Goal: Check status: Check status

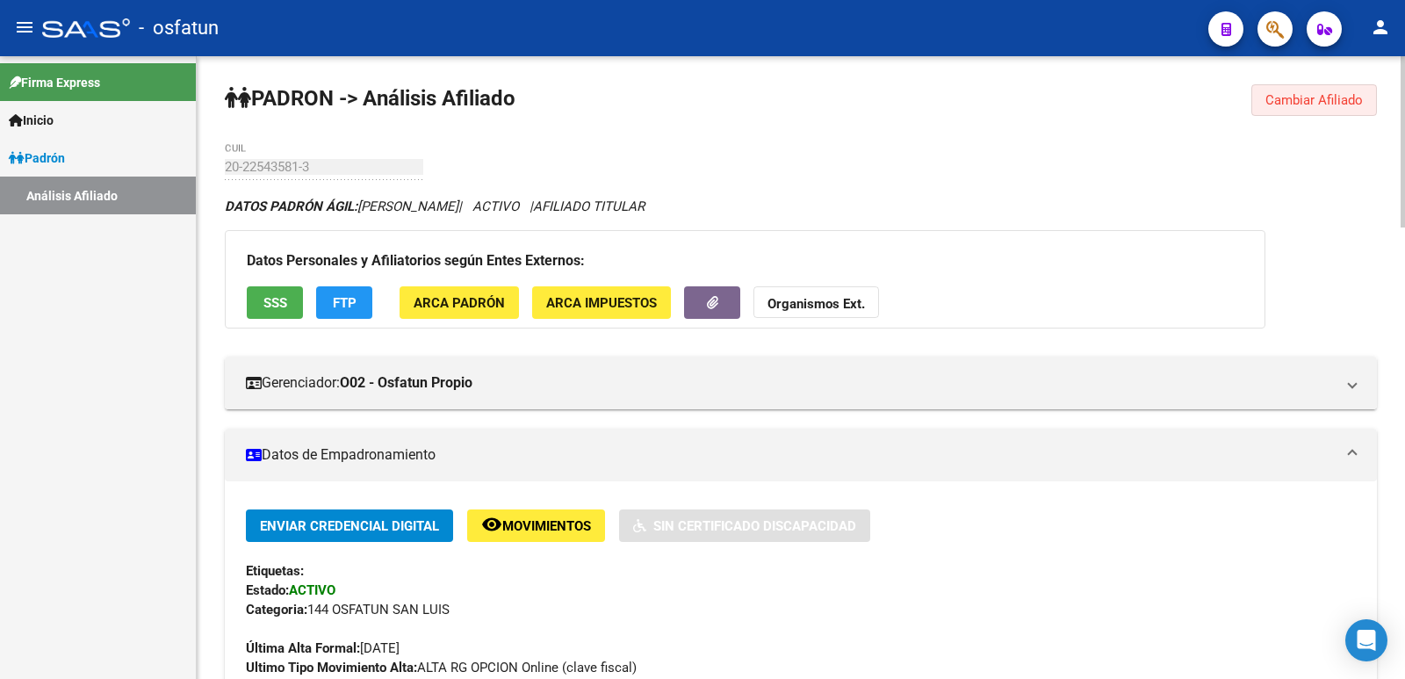
click at [1317, 94] on span "Cambiar Afiliado" at bounding box center [1314, 100] width 97 height 16
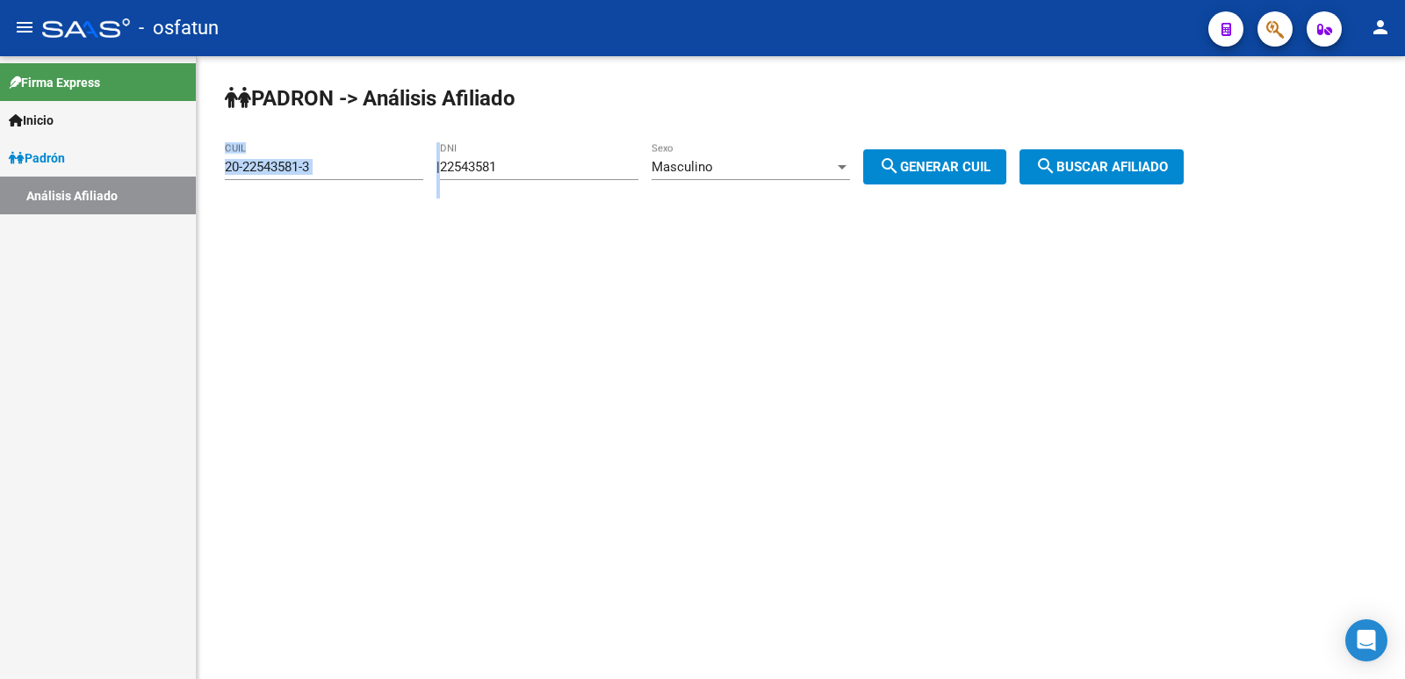
drag, startPoint x: 645, startPoint y: 158, endPoint x: 215, endPoint y: 179, distance: 430.0
click at [215, 179] on div "PADRON -> Análisis Afiliado 20-22543581-3 CUIL | 22543581 DNI Masculino Sexo se…" at bounding box center [801, 148] width 1208 height 184
drag, startPoint x: 527, startPoint y: 162, endPoint x: 337, endPoint y: 172, distance: 190.0
click at [337, 172] on app-analisis-afiliado "PADRON -> Análisis Afiliado 20-22543581-3 CUIL | 22543581 DNI Masculino Sexo se…" at bounding box center [711, 167] width 972 height 16
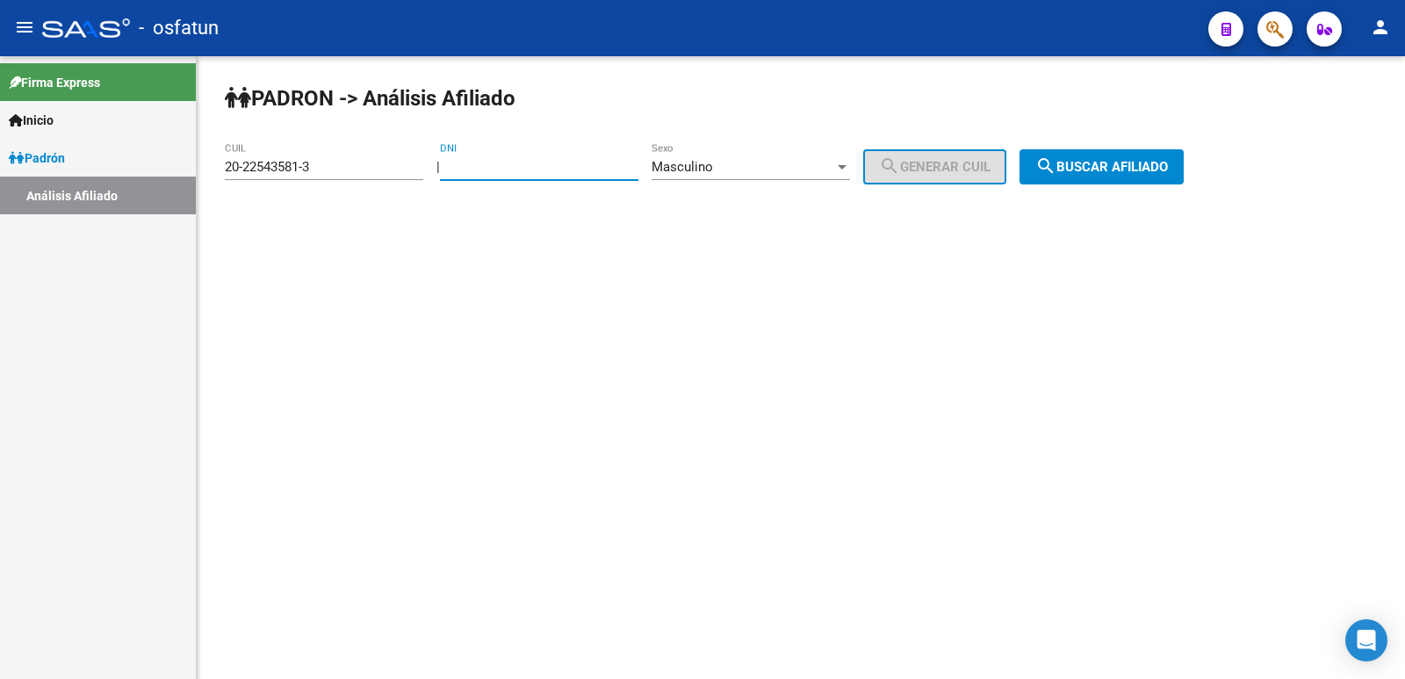
paste input "32751581"
type input "32751581"
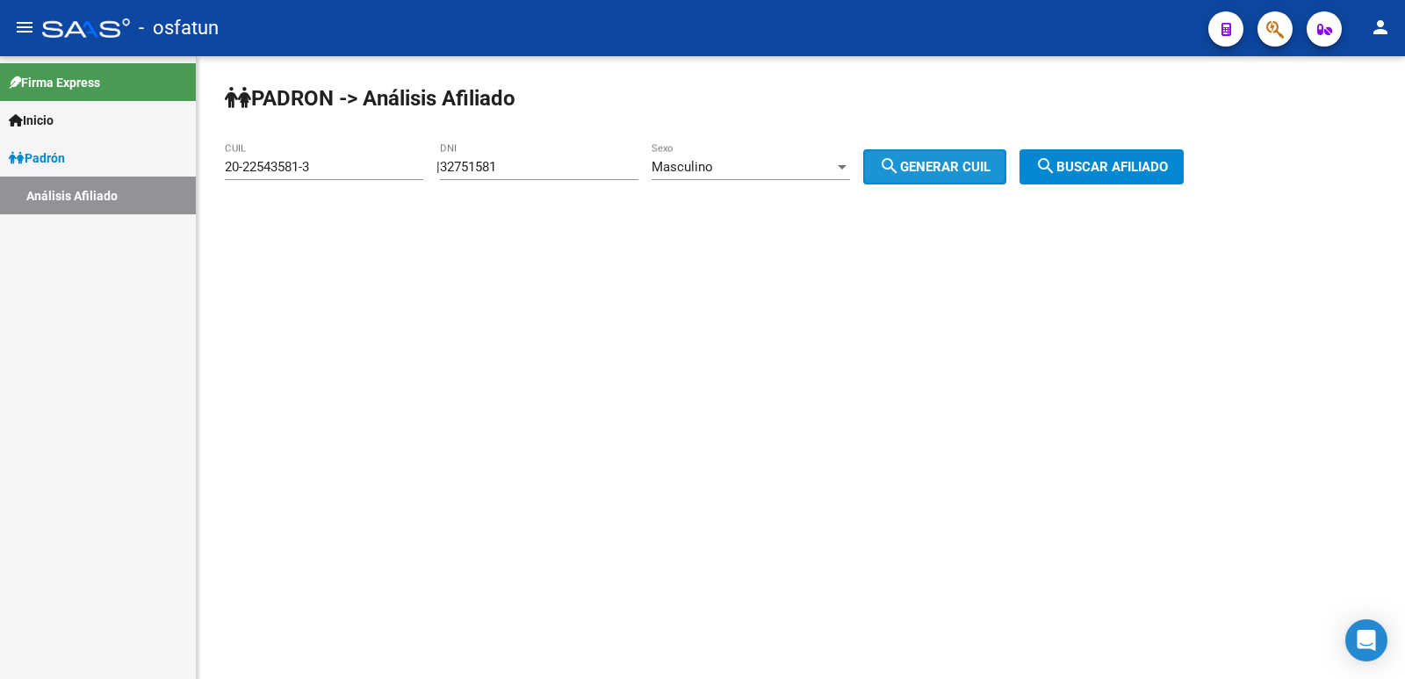
click at [934, 162] on span "search Generar CUIL" at bounding box center [935, 167] width 112 height 16
type input "20-32751581-1"
click at [1127, 162] on span "search Buscar afiliado" at bounding box center [1101, 167] width 133 height 16
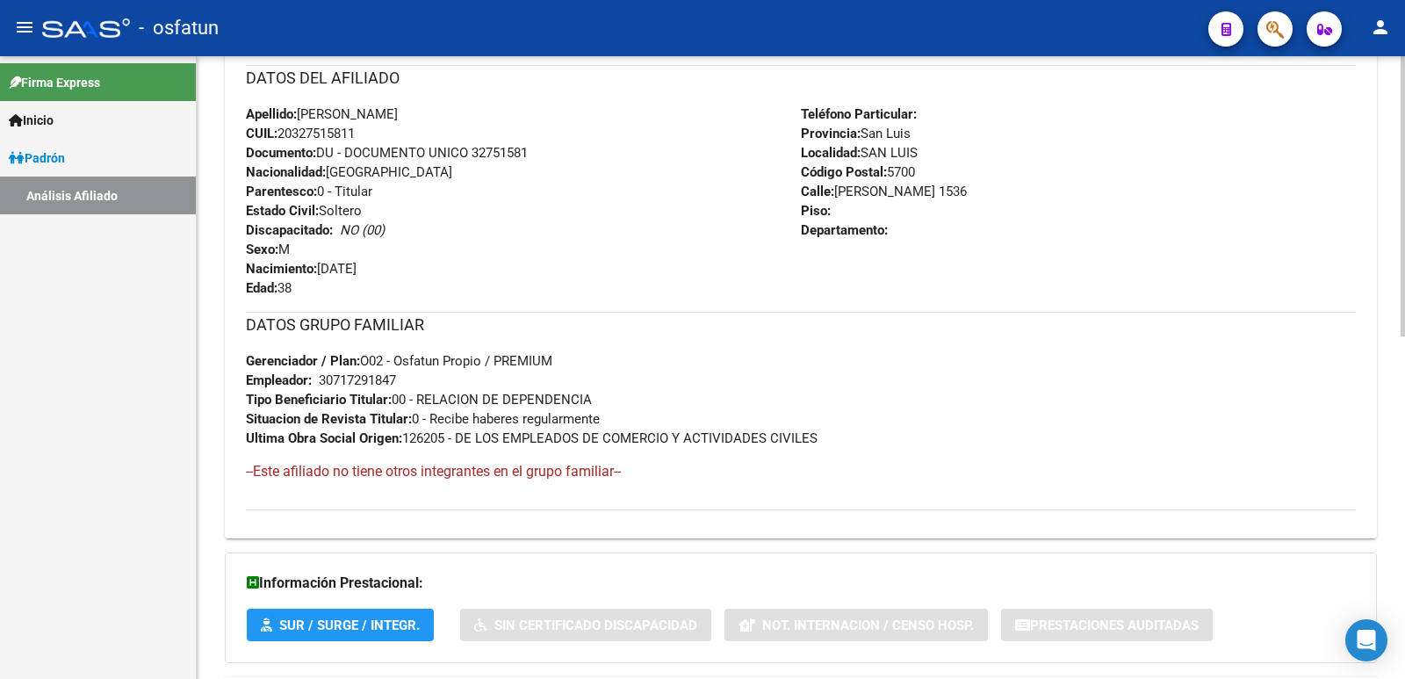
scroll to position [761, 0]
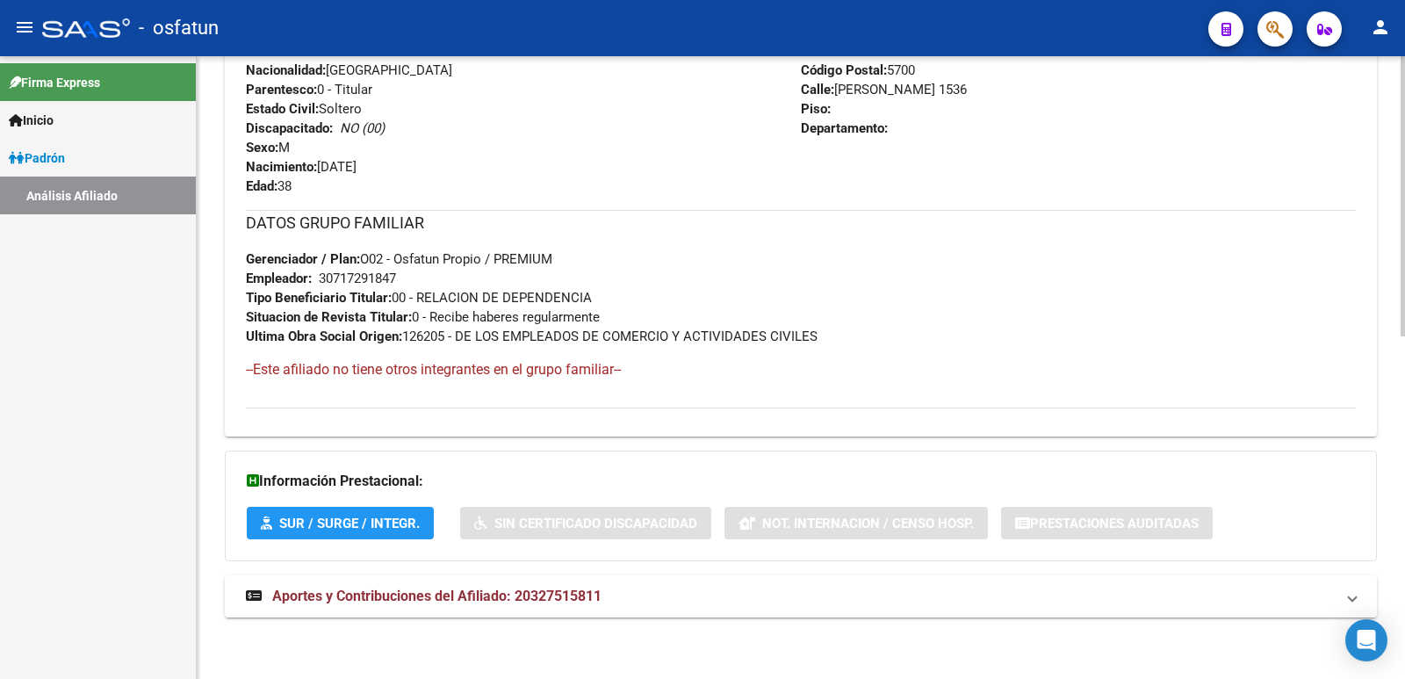
click at [418, 589] on span "Aportes y Contribuciones del Afiliado: 20327515811" at bounding box center [436, 596] width 329 height 17
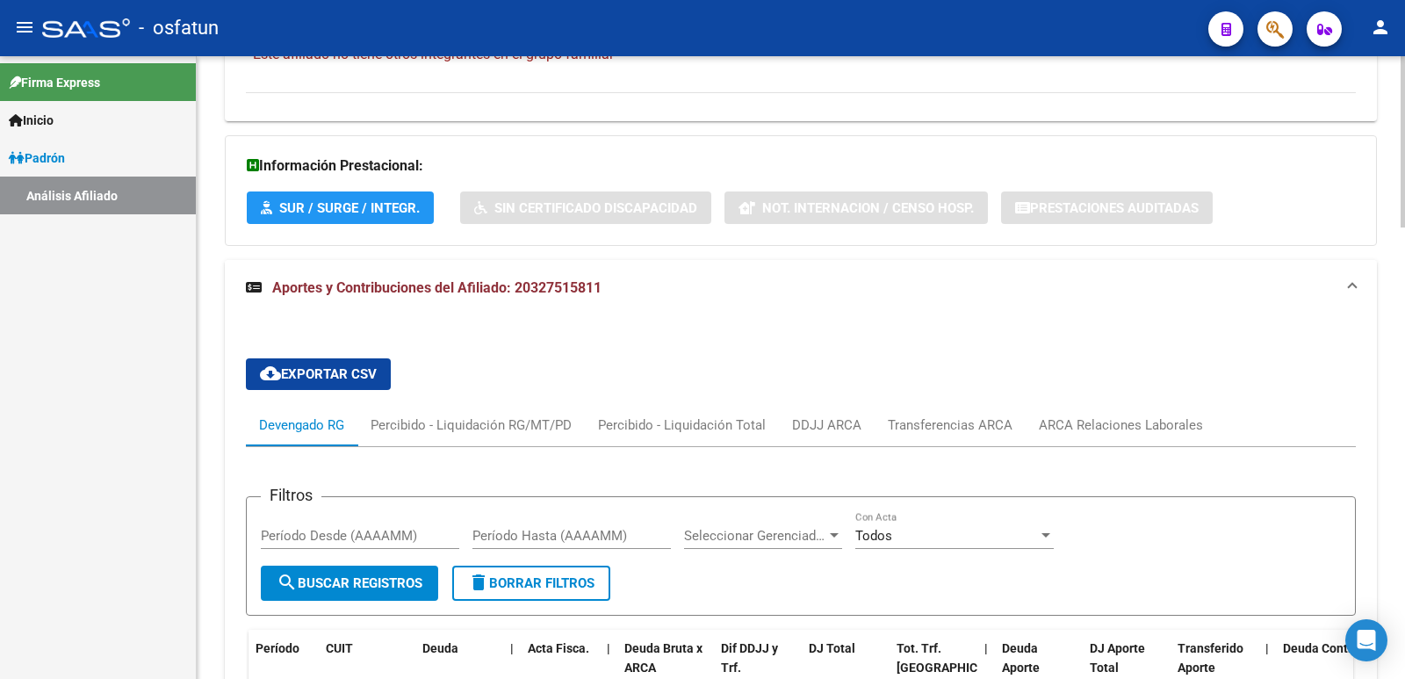
scroll to position [763, 0]
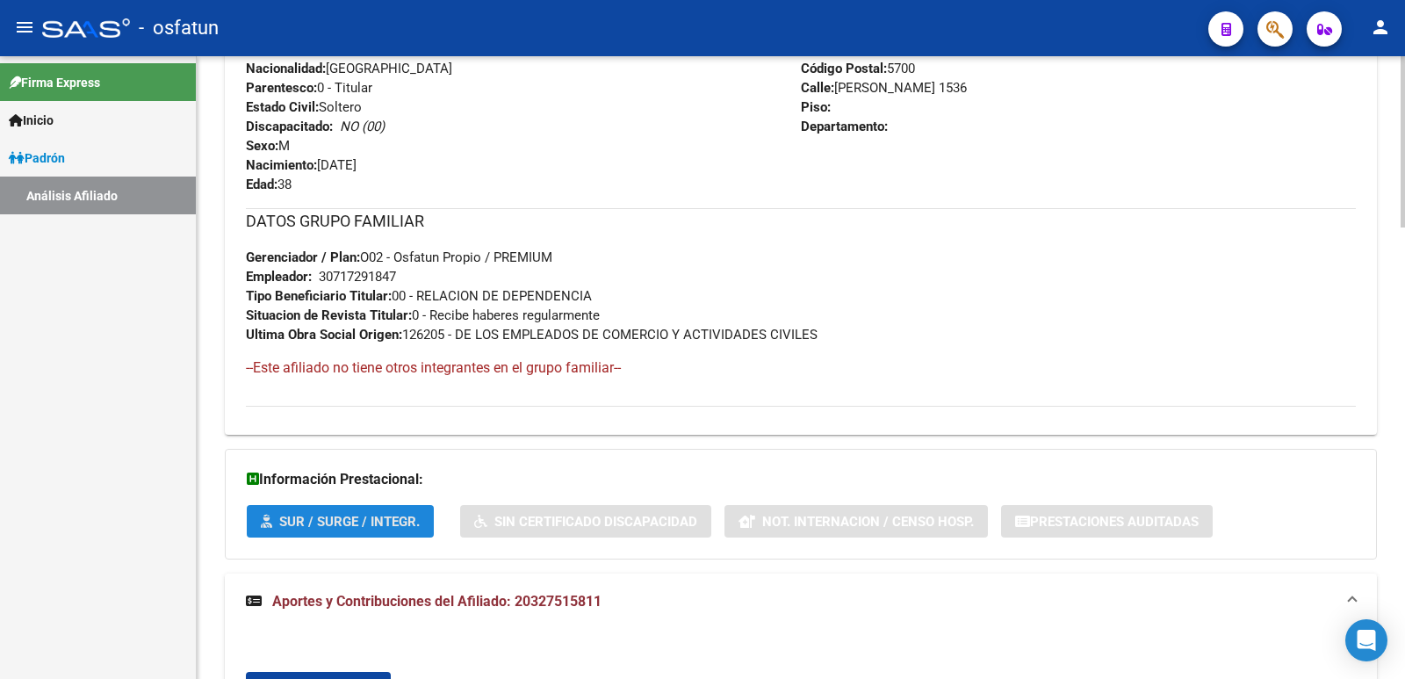
click at [343, 522] on span "SUR / SURGE / INTEGR." at bounding box center [349, 522] width 141 height 16
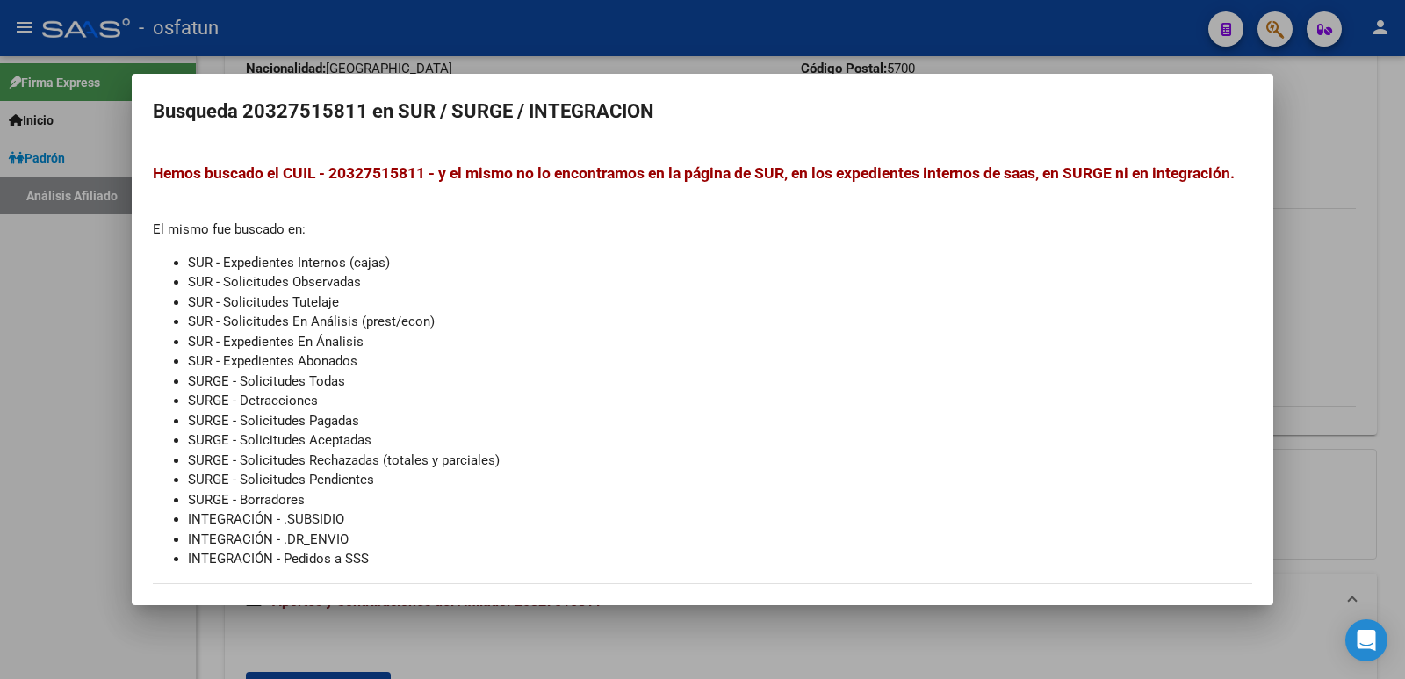
click at [24, 249] on div at bounding box center [702, 339] width 1405 height 679
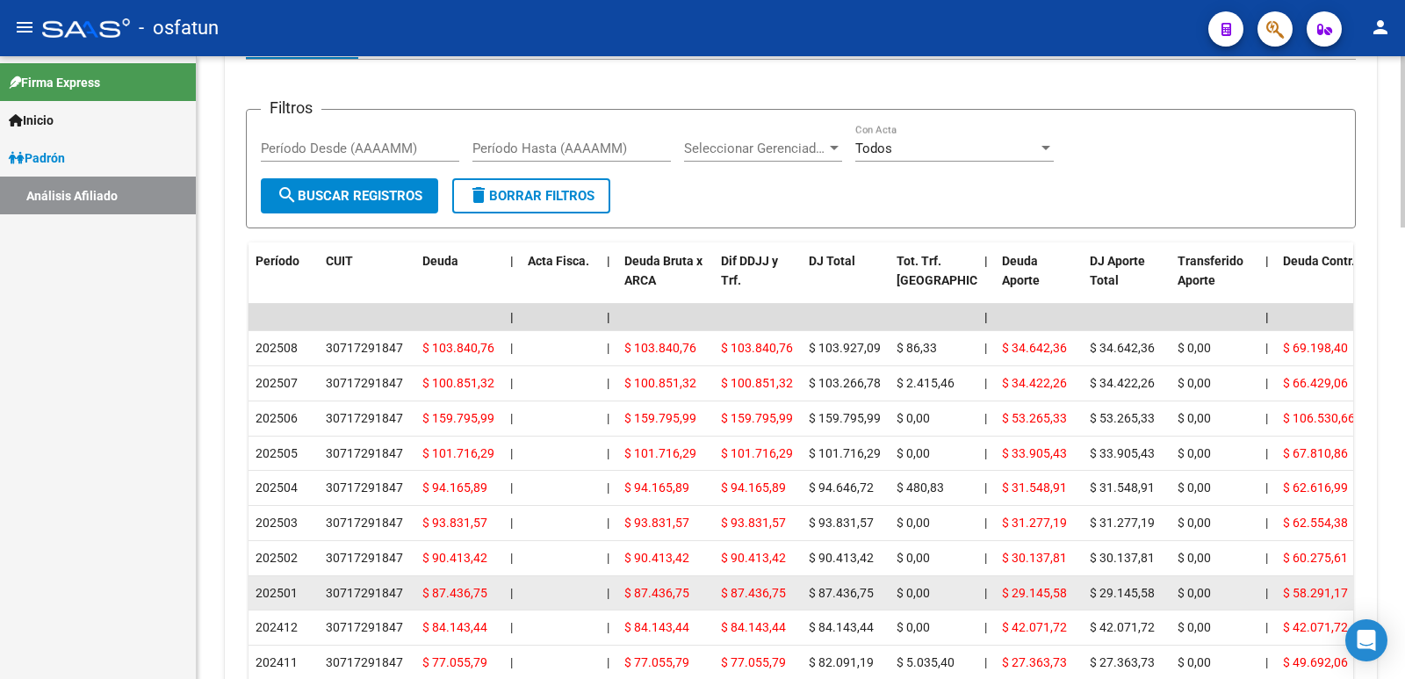
scroll to position [1466, 0]
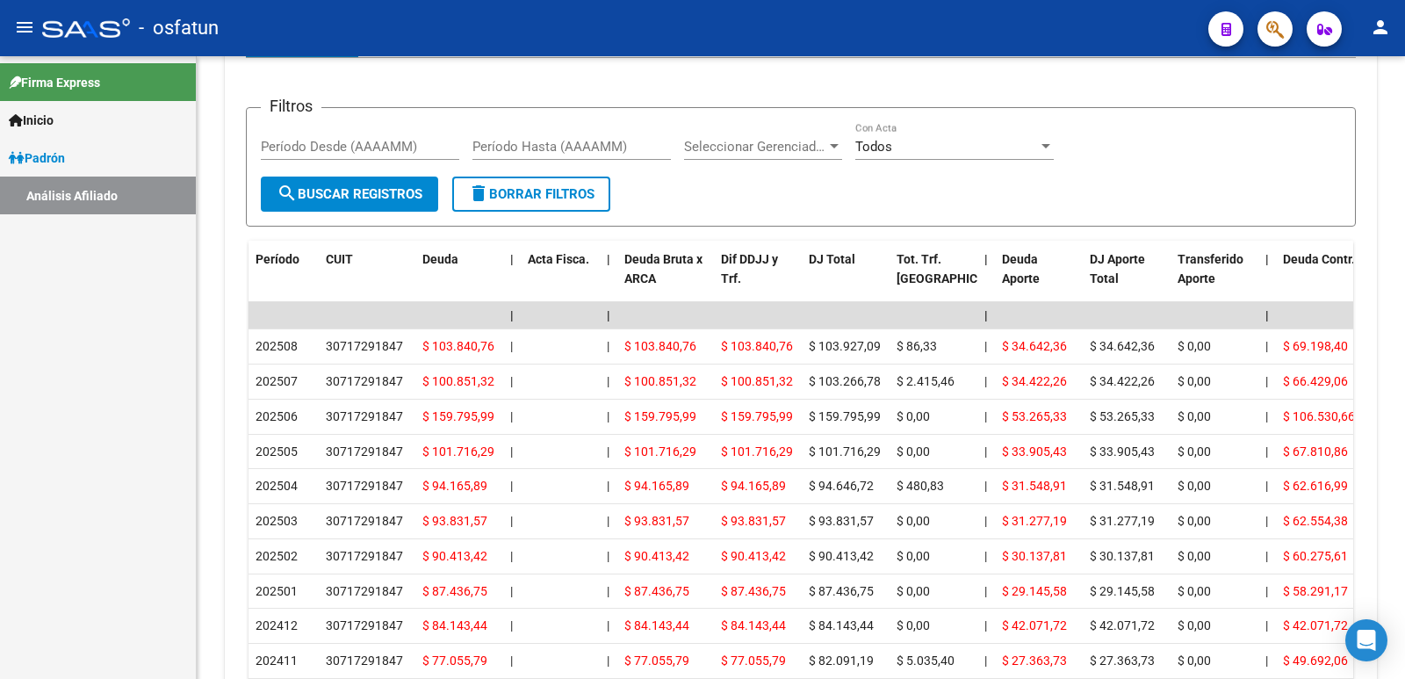
click at [103, 505] on div "Firma Express Inicio Calendario SSS Instructivos Contacto OS Padrón Análisis Af…" at bounding box center [98, 367] width 196 height 623
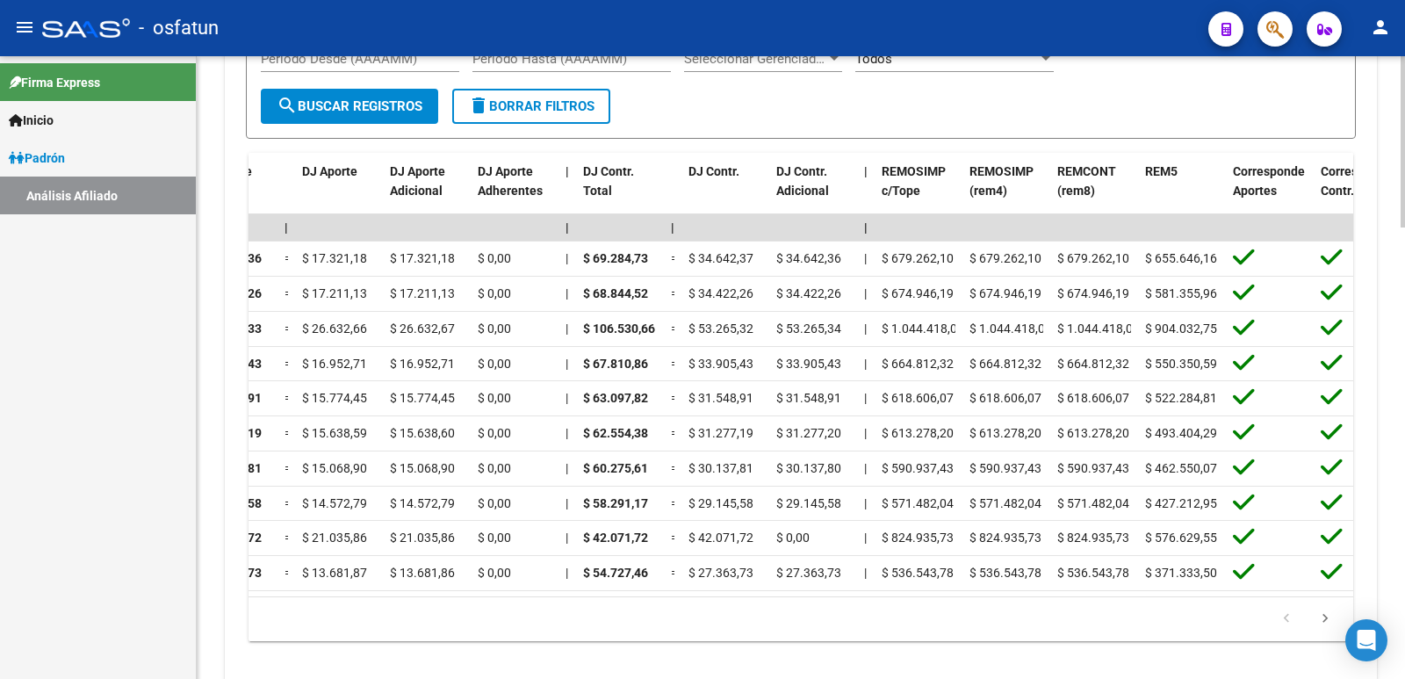
scroll to position [0, 1850]
